Goal: Task Accomplishment & Management: Manage account settings

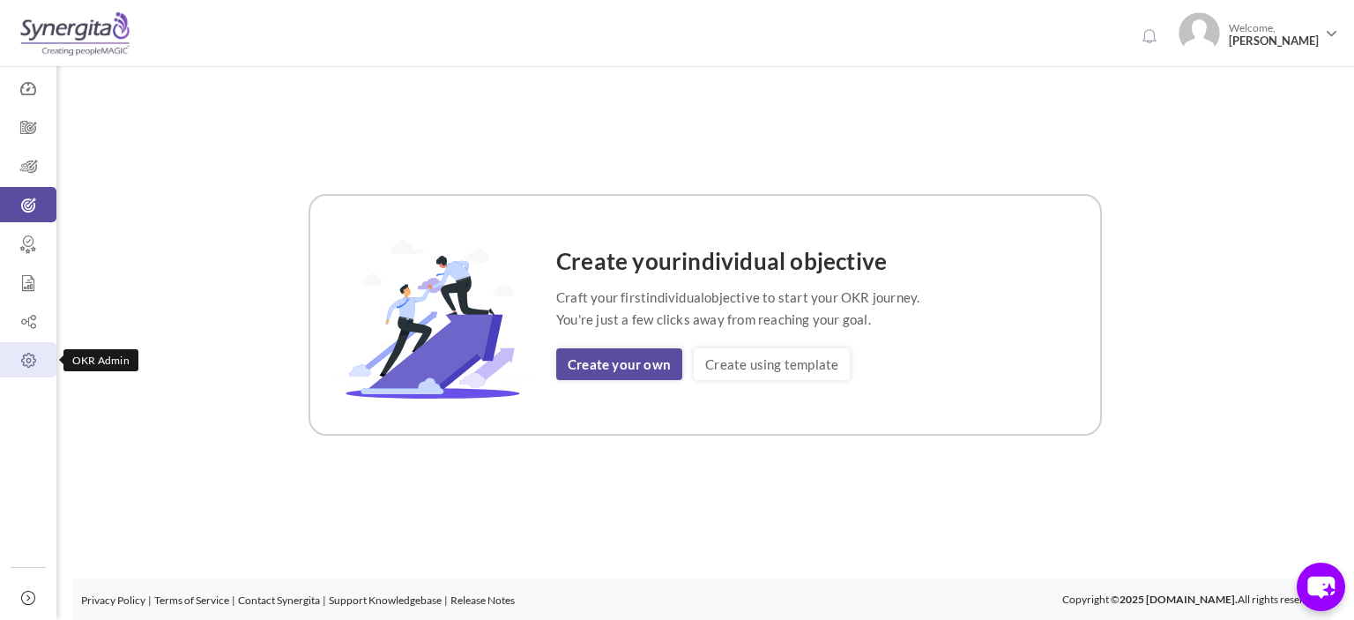
click at [4, 369] on link "OKR Admin" at bounding box center [28, 359] width 56 height 35
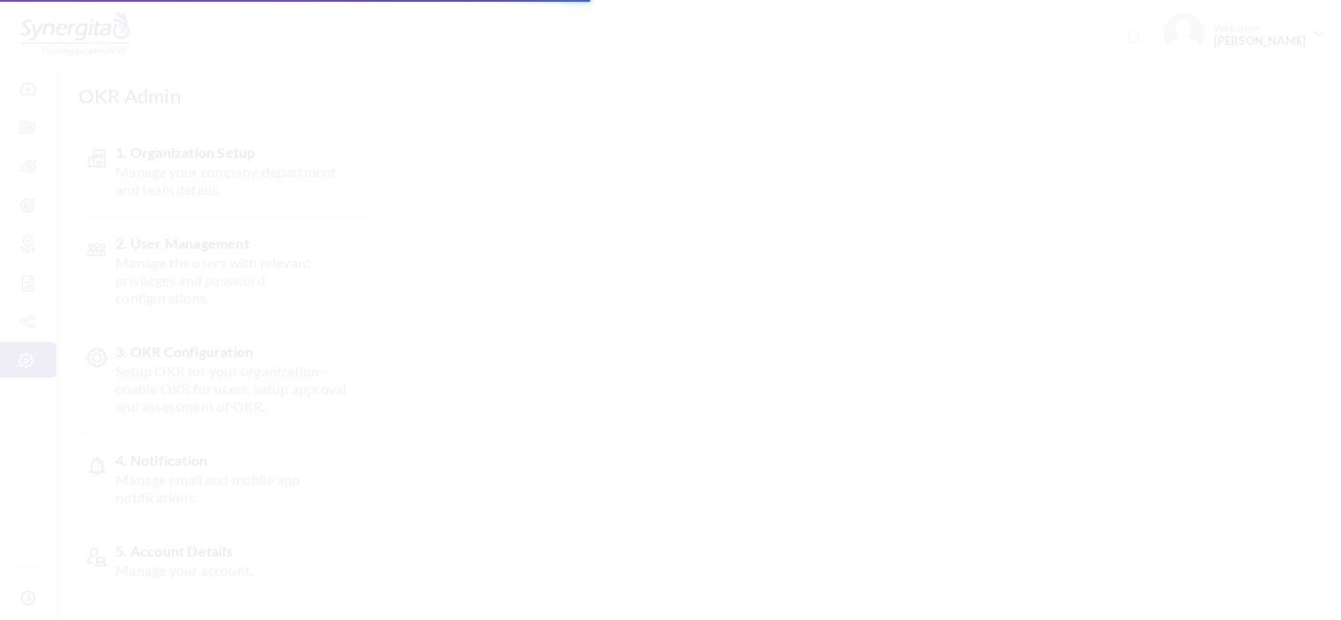
click at [207, 373] on span "Setup OKR for your organization - enable OKR for users, setup approval and asse…" at bounding box center [231, 388] width 232 height 53
click at [207, 380] on body "Trial Extended! Subscribe to continue using all the features. 0 Welcome, [PERSO…" at bounding box center [670, 310] width 1341 height 620
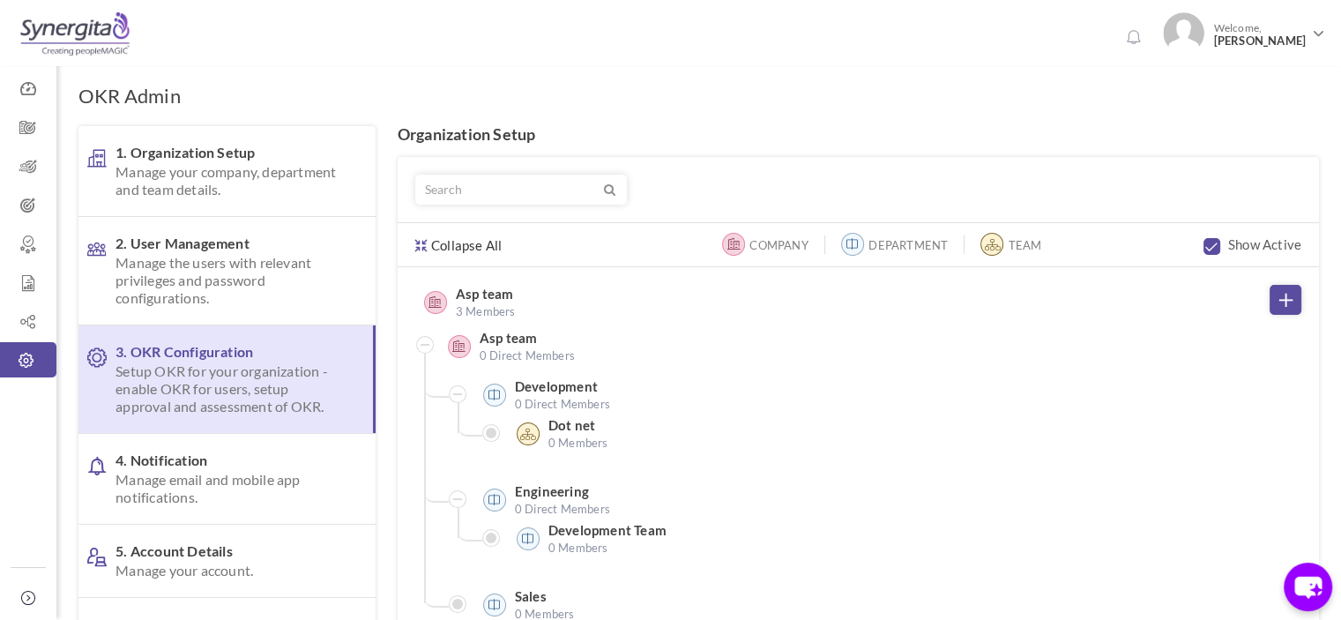
click at [250, 460] on span "4. Notification Manage email and mobile app notifications." at bounding box center [231, 478] width 232 height 55
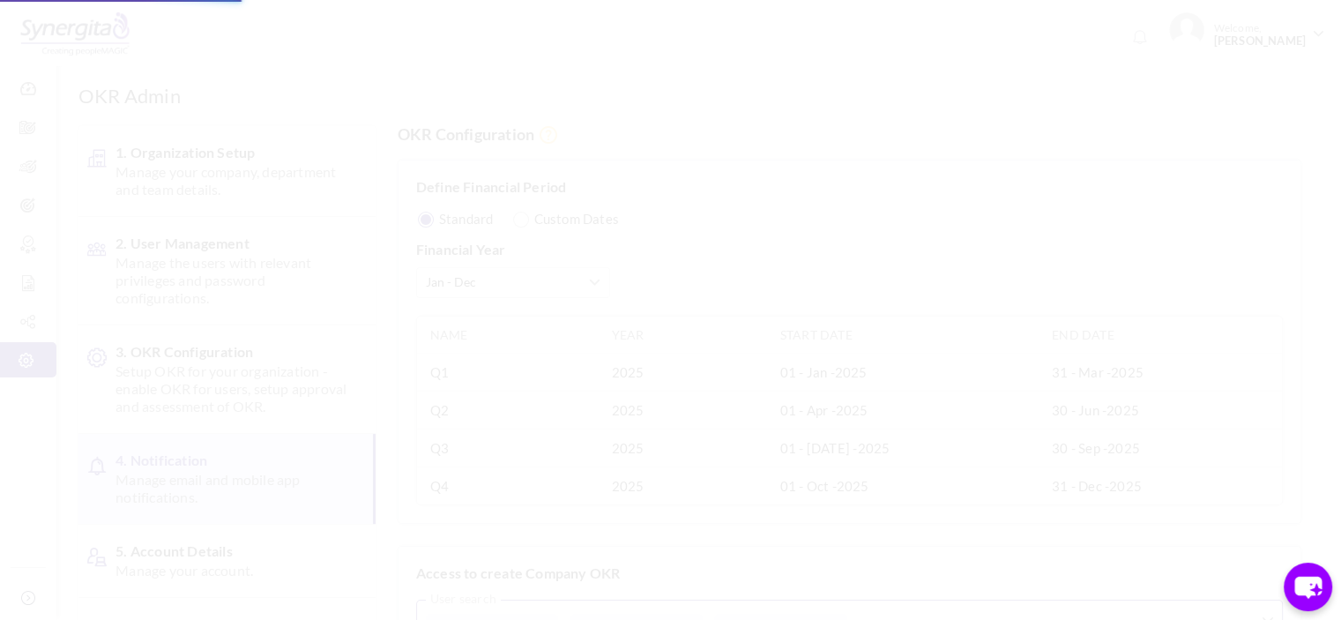
click at [175, 496] on body "Trial Extended! Subscribe to continue using all the features. 0 Welcome, [PERSO…" at bounding box center [670, 310] width 1341 height 620
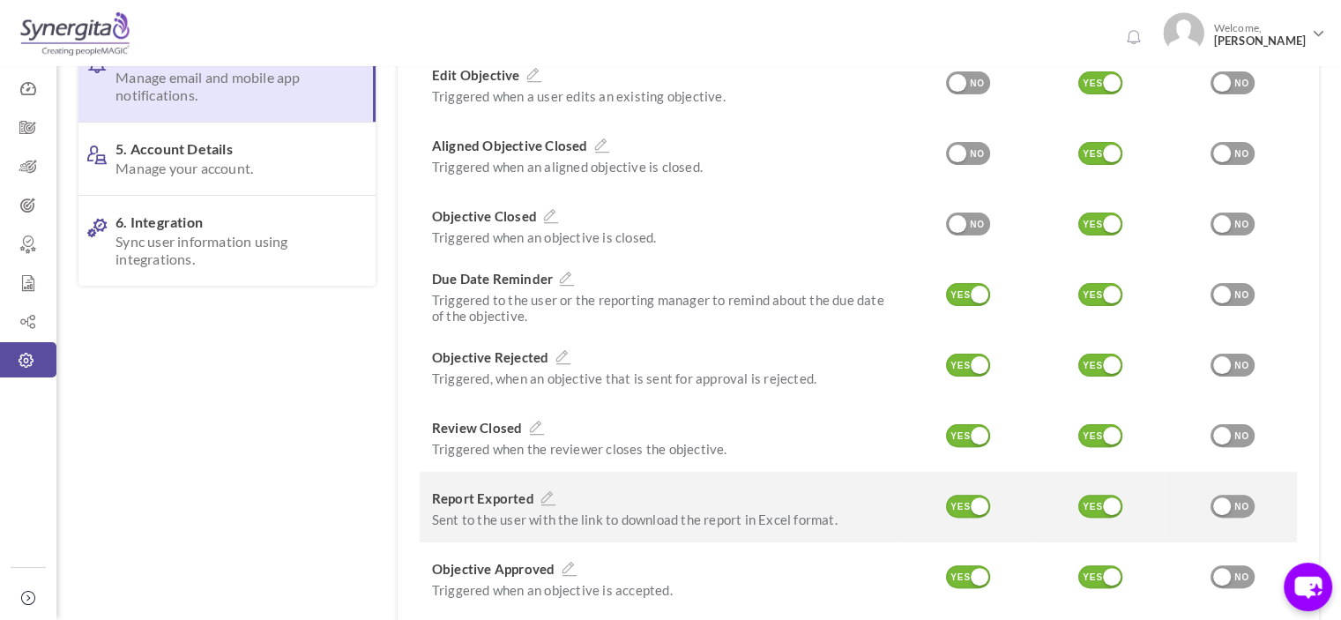
scroll to position [529, 0]
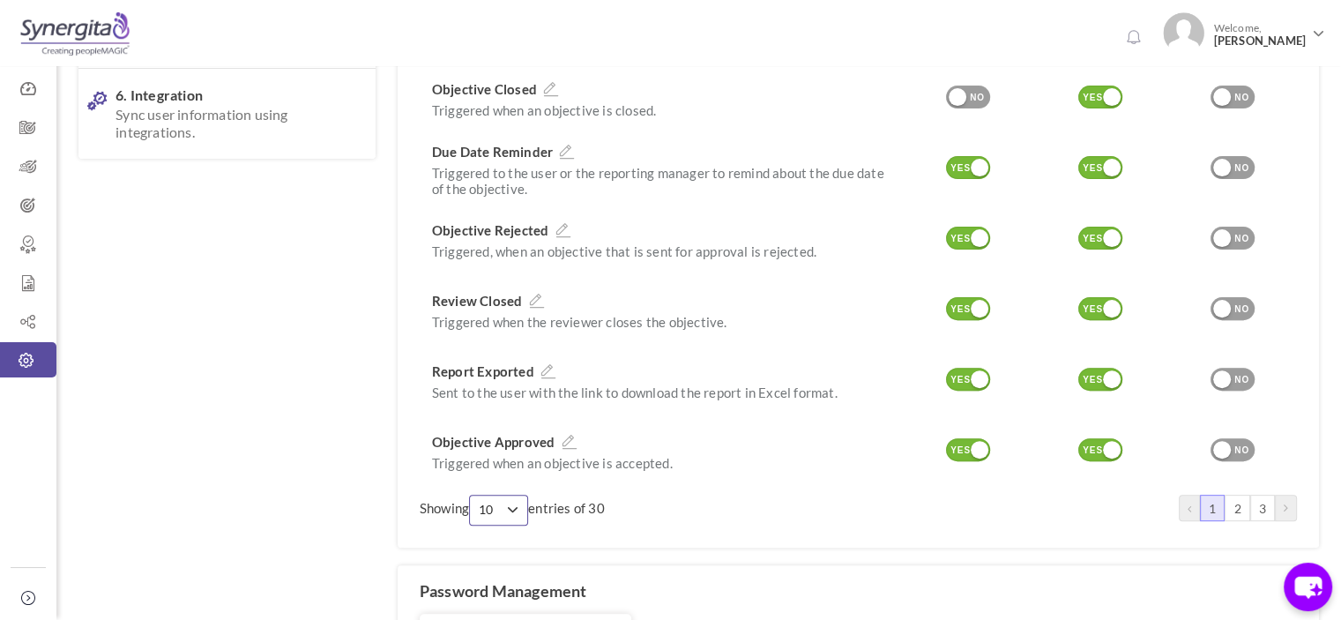
click at [504, 501] on span "10" at bounding box center [492, 510] width 26 height 18
click at [1266, 494] on link "3" at bounding box center [1262, 507] width 25 height 26
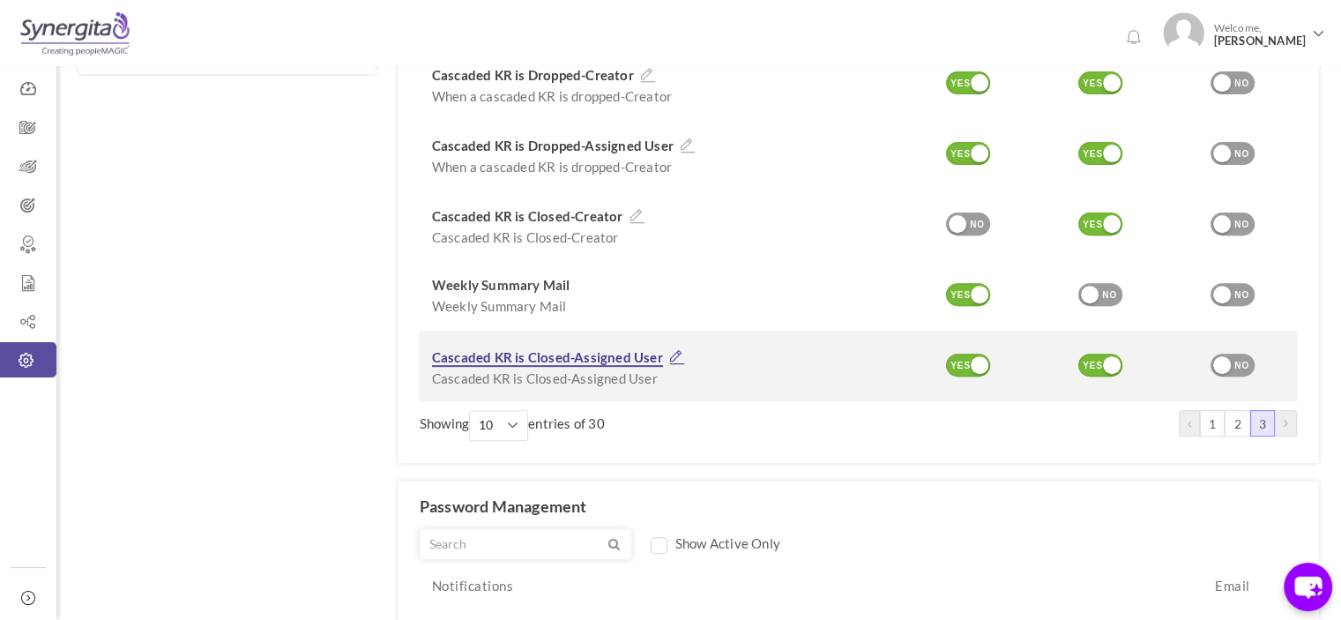
scroll to position [441, 0]
